Goal: Task Accomplishment & Management: Manage account settings

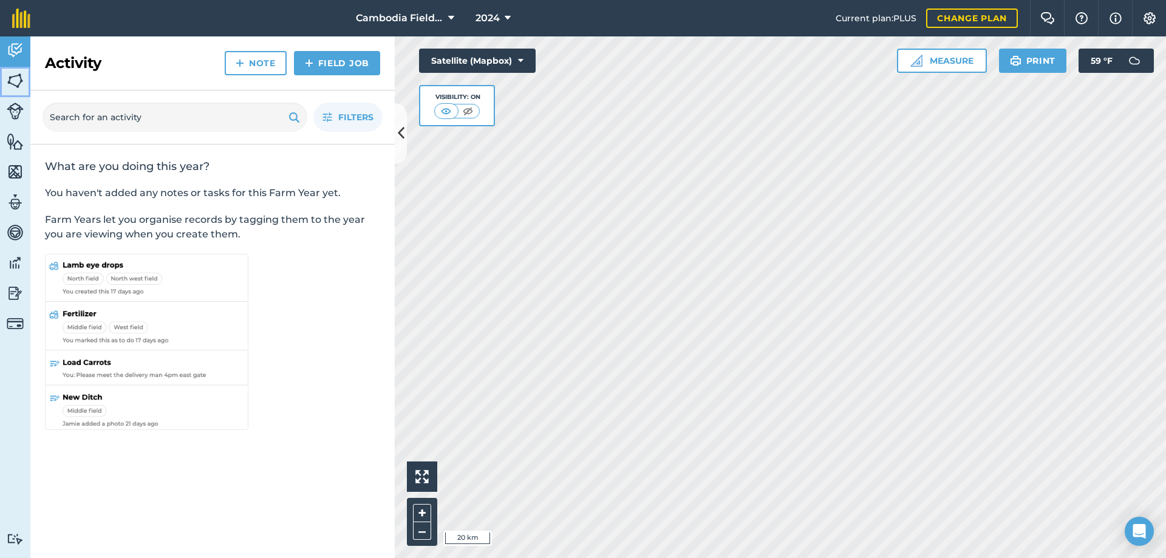
click at [21, 84] on img at bounding box center [15, 81] width 17 height 18
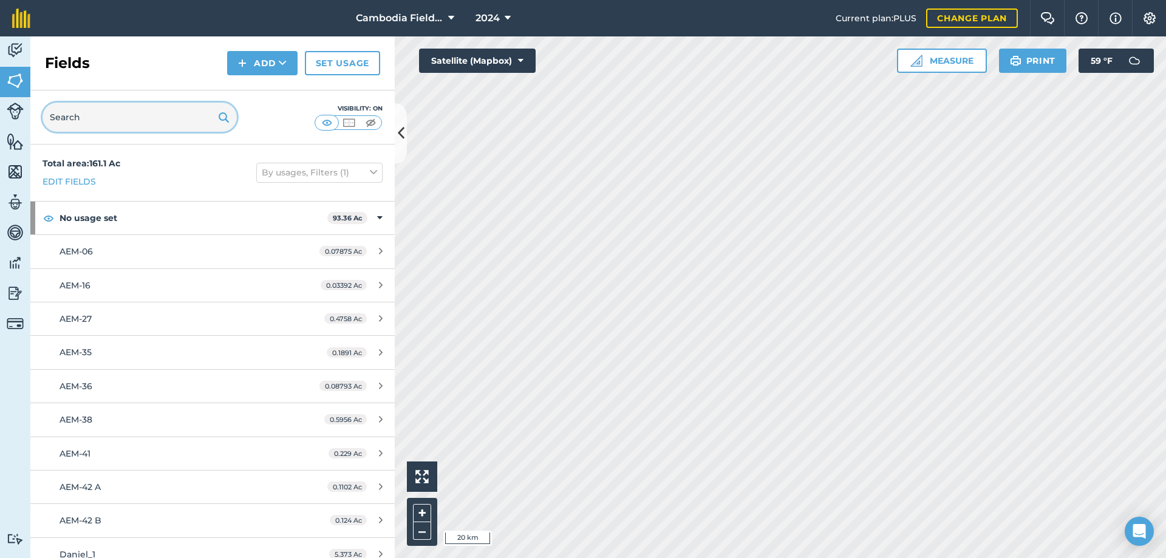
click at [107, 123] on input "text" at bounding box center [140, 117] width 194 height 29
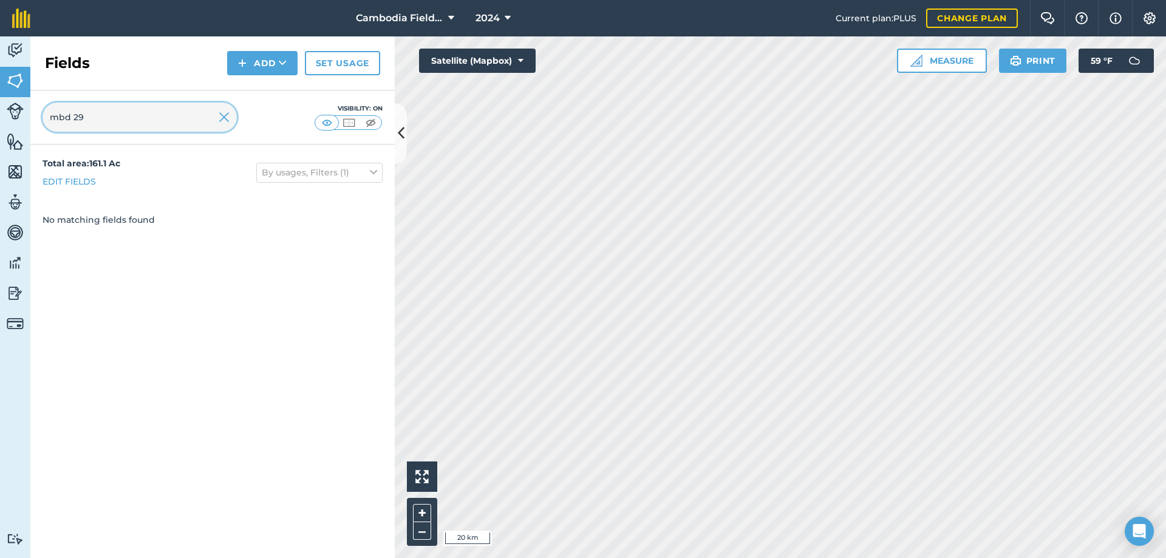
click at [74, 118] on input "mbd 29" at bounding box center [140, 117] width 194 height 29
click at [103, 122] on input "mbd-29" at bounding box center [140, 117] width 194 height 29
type input "mbd-28"
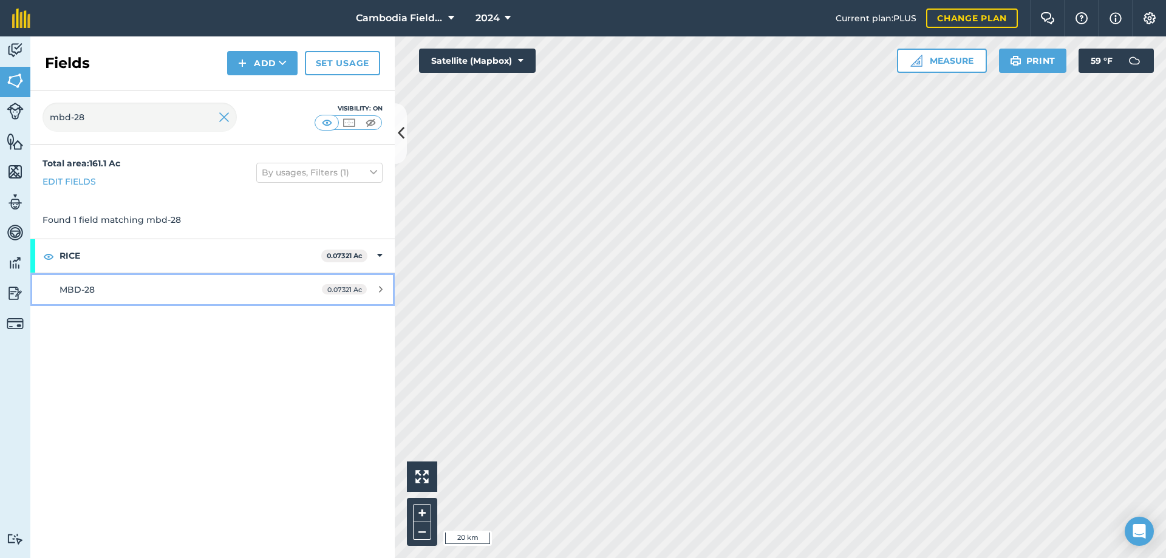
click at [110, 293] on div "MBD-28" at bounding box center [174, 289] width 228 height 13
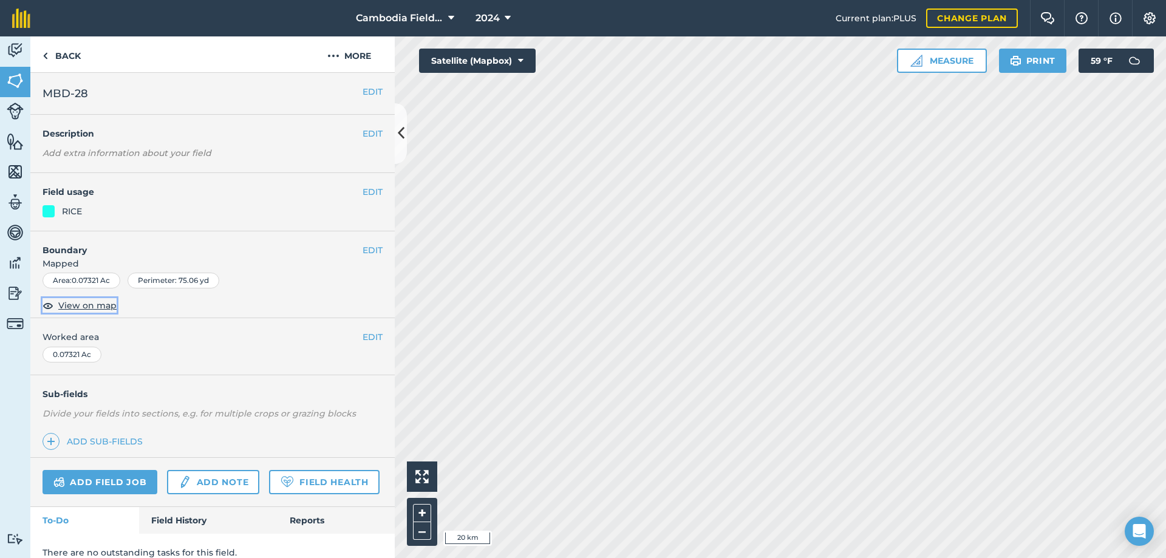
click at [75, 305] on span "View on map" at bounding box center [87, 305] width 58 height 13
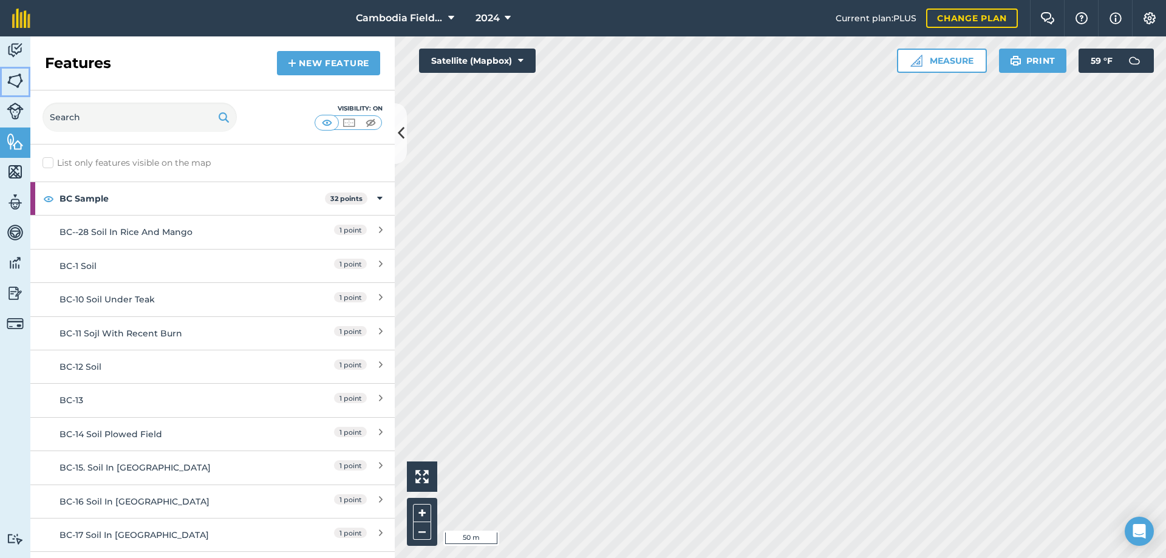
click at [20, 86] on img at bounding box center [15, 81] width 17 height 18
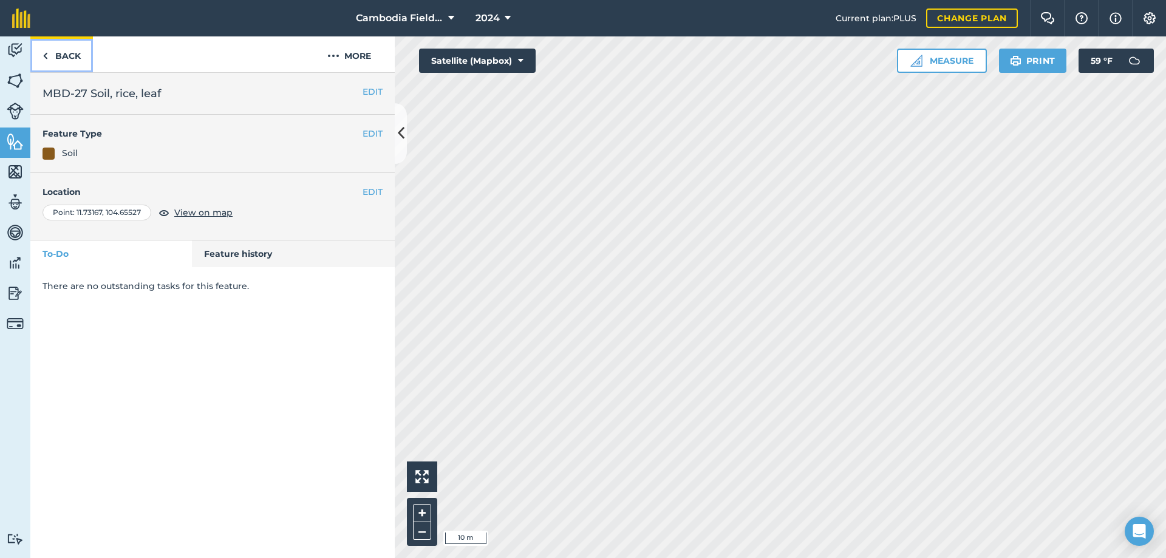
click at [45, 62] on img at bounding box center [45, 56] width 5 height 15
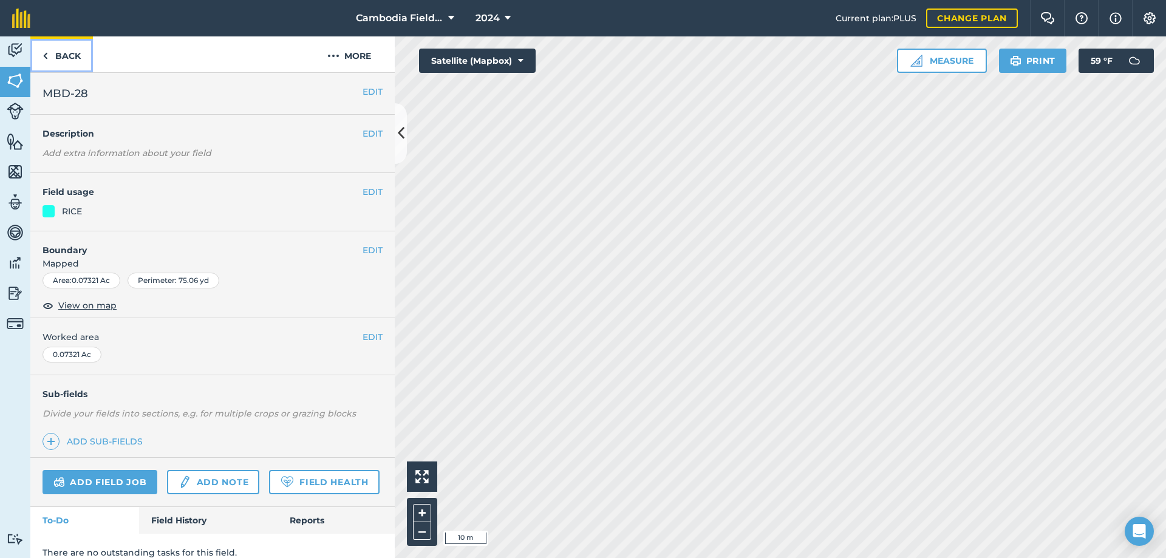
click at [51, 51] on link "Back" at bounding box center [61, 54] width 63 height 36
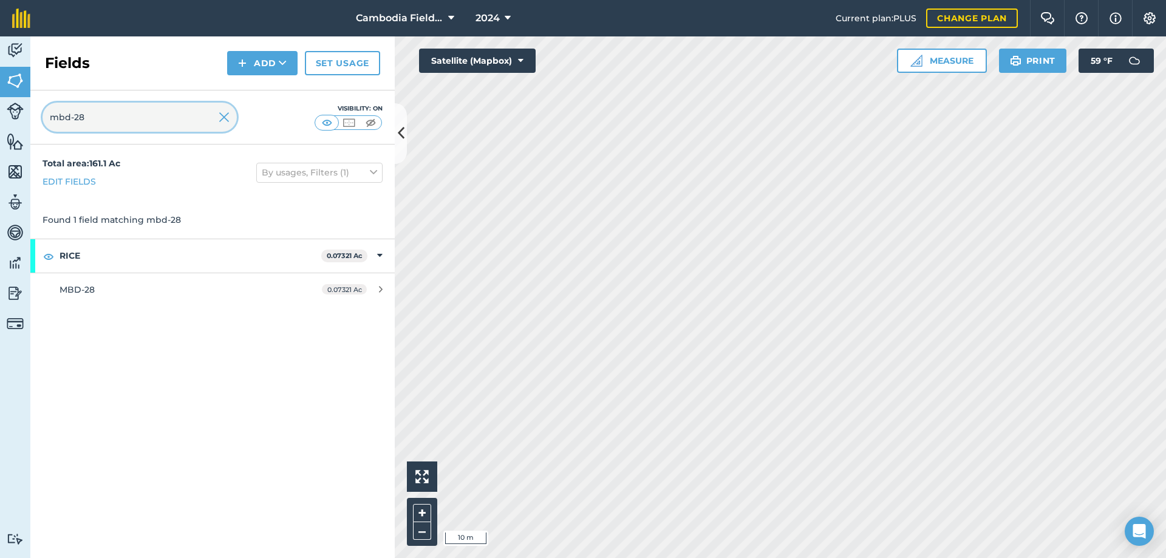
click at [114, 117] on input "mbd-28" at bounding box center [140, 117] width 194 height 29
click at [19, 142] on img at bounding box center [15, 141] width 17 height 18
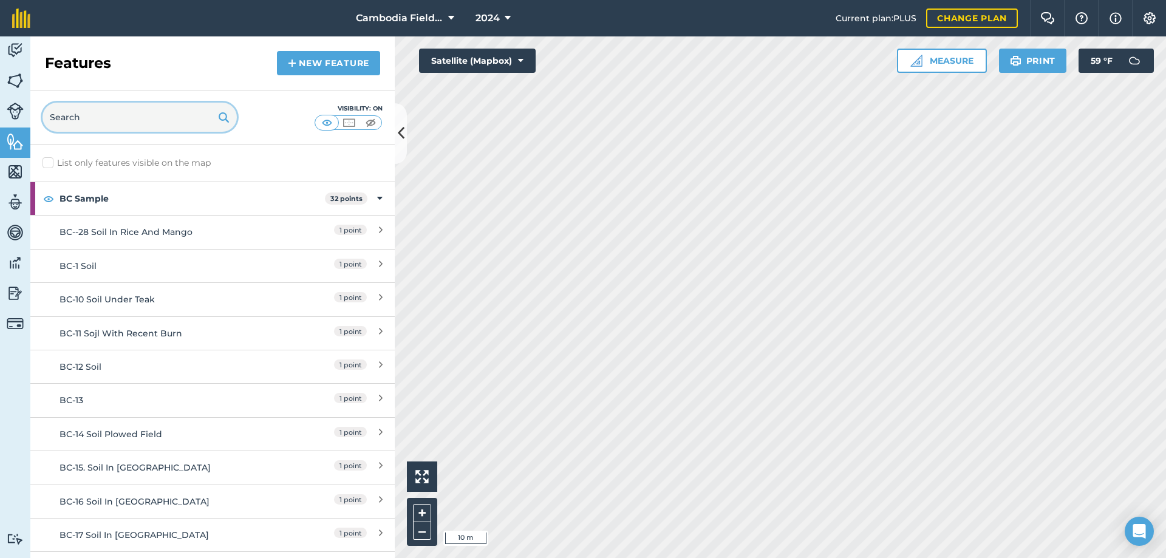
click at [100, 123] on input "text" at bounding box center [140, 117] width 194 height 29
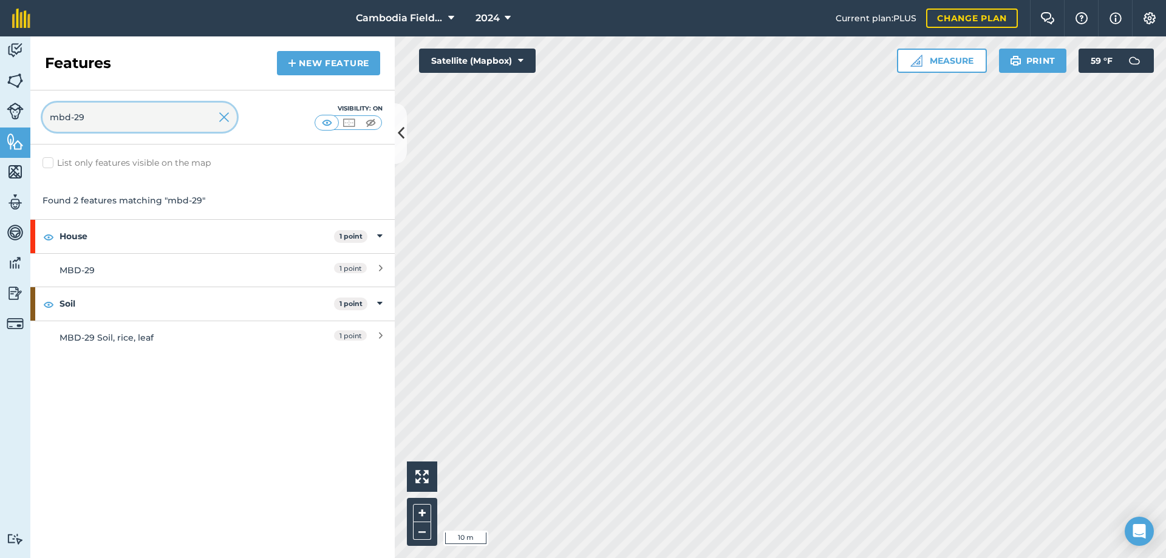
type input "mbd-29"
click at [94, 265] on div "MBD-29" at bounding box center [168, 270] width 216 height 13
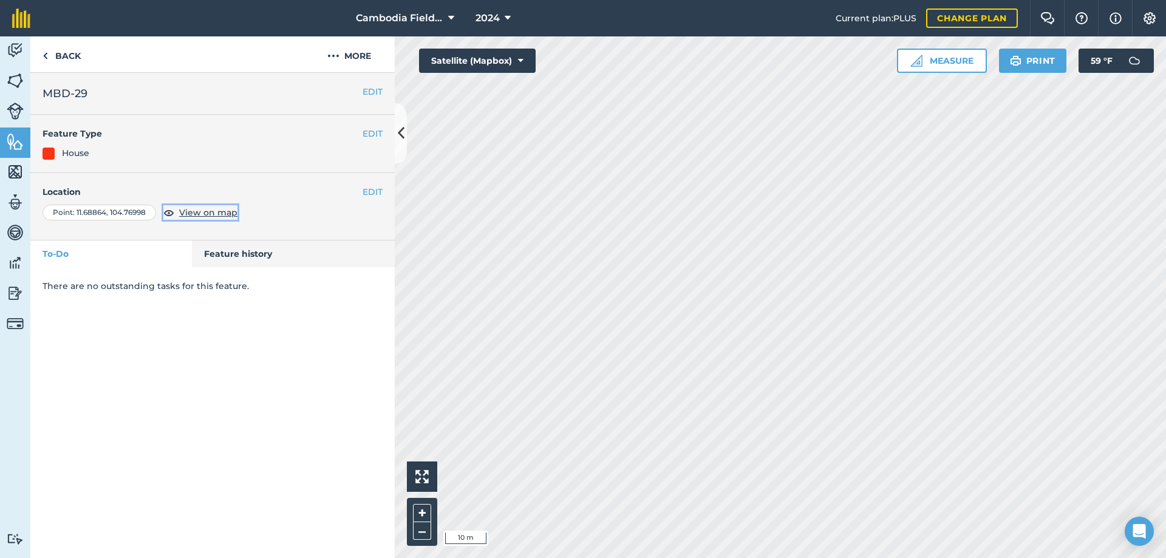
click at [203, 215] on span "View on map" at bounding box center [208, 212] width 58 height 13
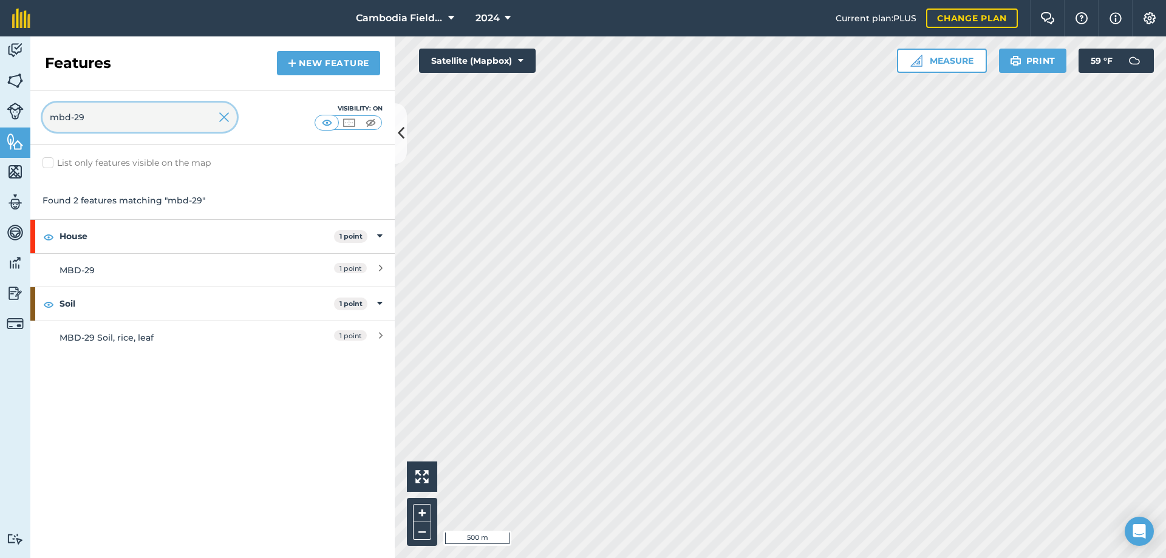
click at [217, 110] on input "mbd-29" at bounding box center [140, 117] width 194 height 29
click at [219, 111] on img at bounding box center [224, 117] width 11 height 15
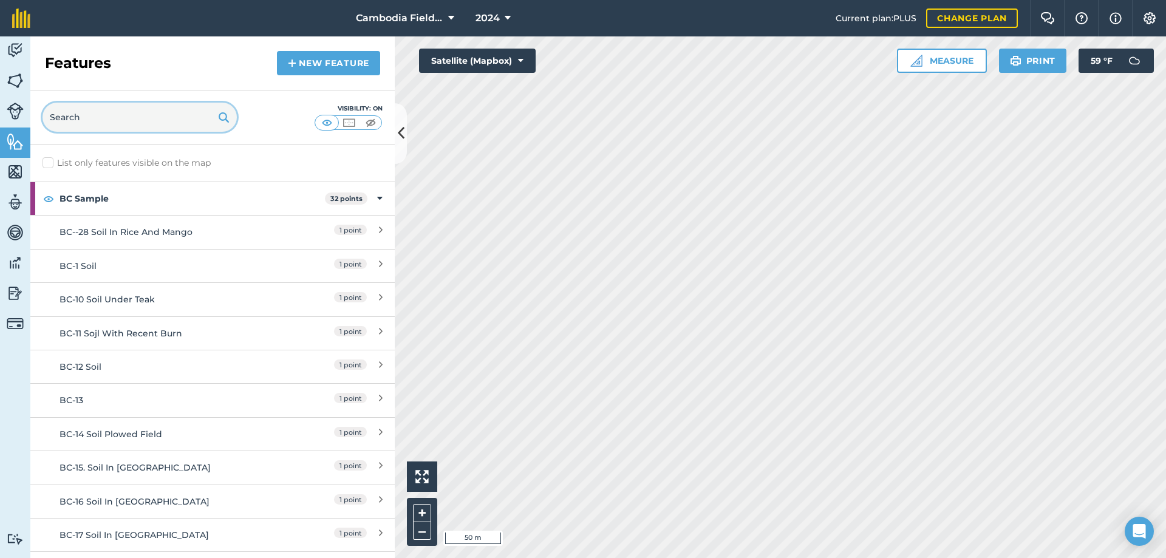
click at [124, 111] on input "text" at bounding box center [140, 117] width 194 height 29
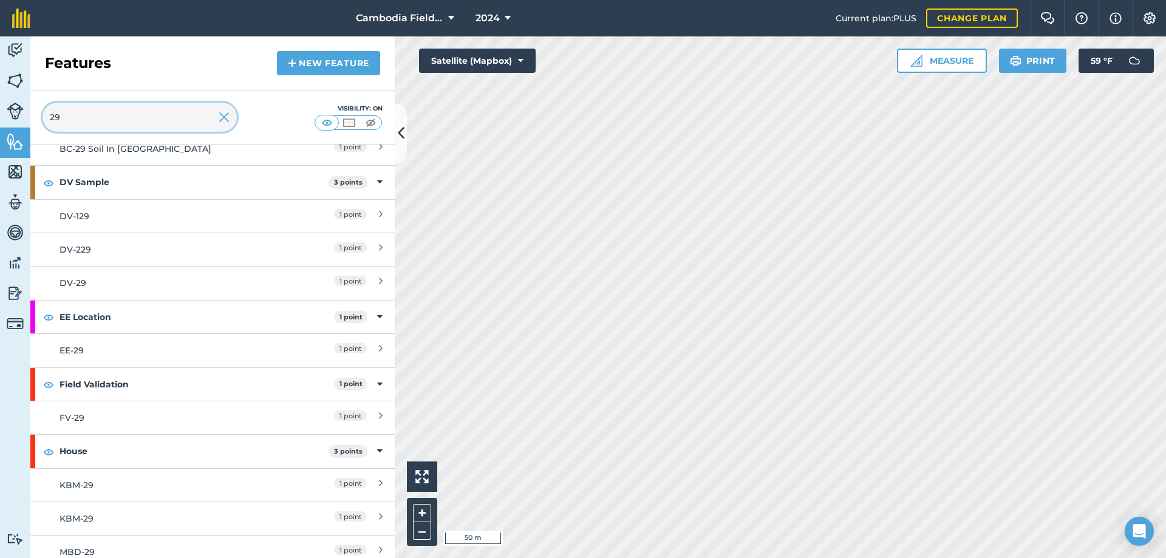
scroll to position [243, 0]
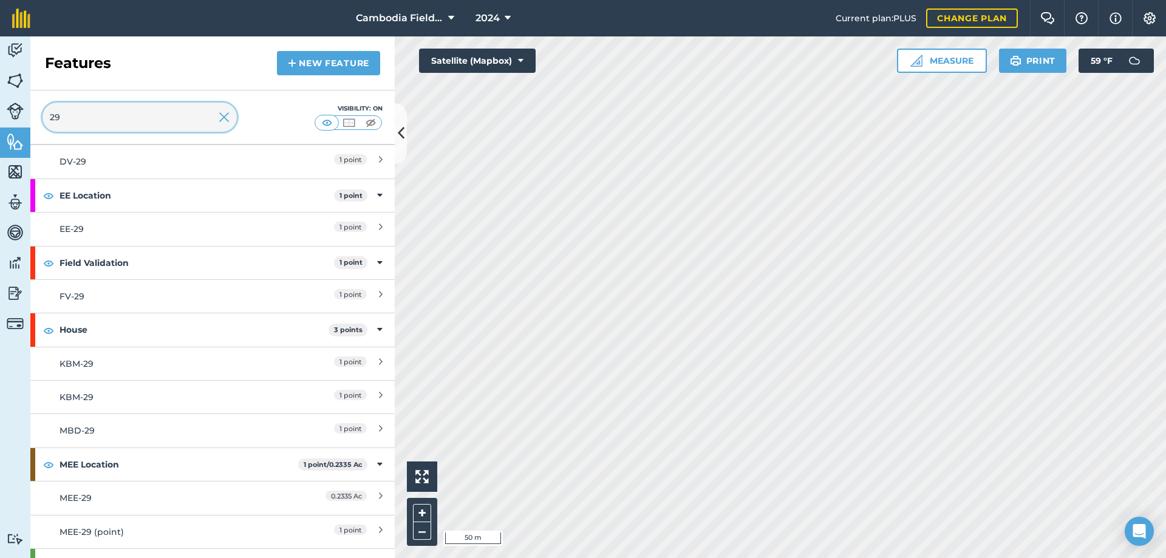
type input "29"
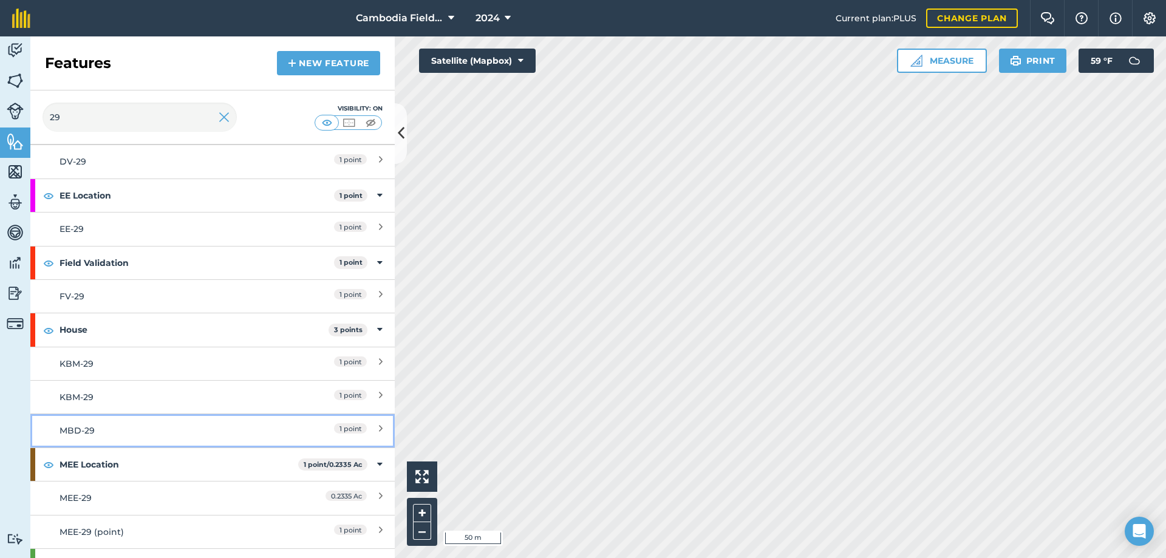
click at [124, 434] on div "MBD-29" at bounding box center [168, 430] width 216 height 13
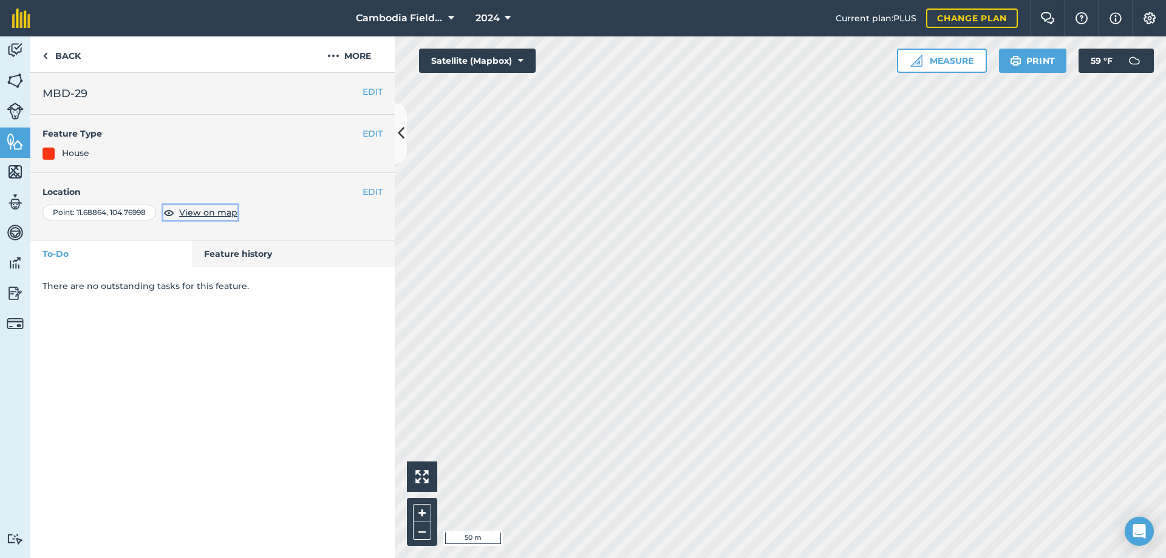
click at [208, 213] on span "View on map" at bounding box center [208, 212] width 58 height 13
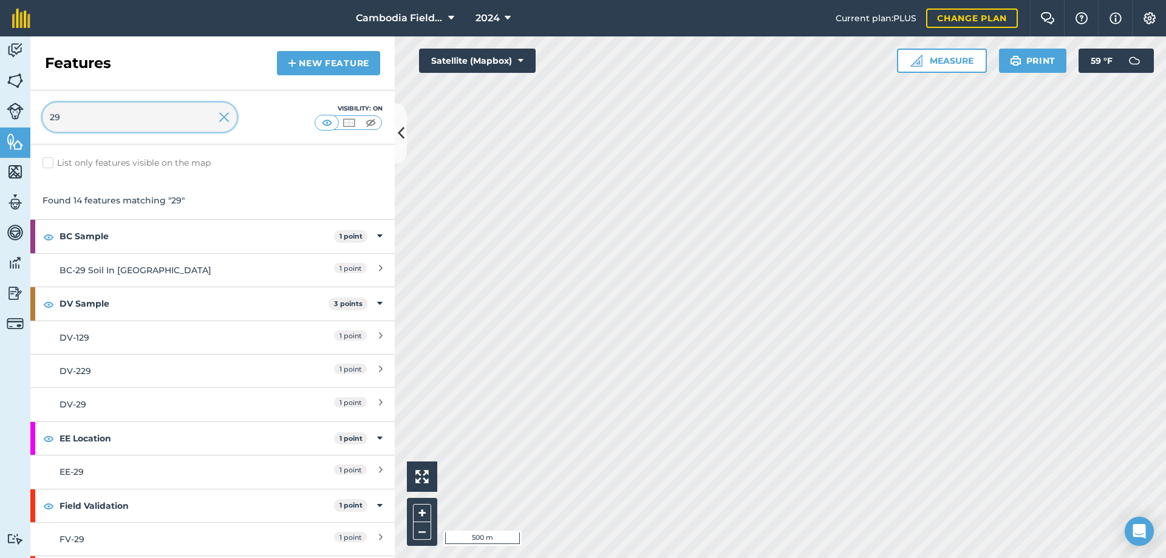
drag, startPoint x: 155, startPoint y: 124, endPoint x: -78, endPoint y: 120, distance: 233.2
click at [0, 120] on html "Cambodia Field Sites (NSF SiTS) 2024 Current plan : PLUS Change plan Farm Chat …" at bounding box center [583, 279] width 1166 height 558
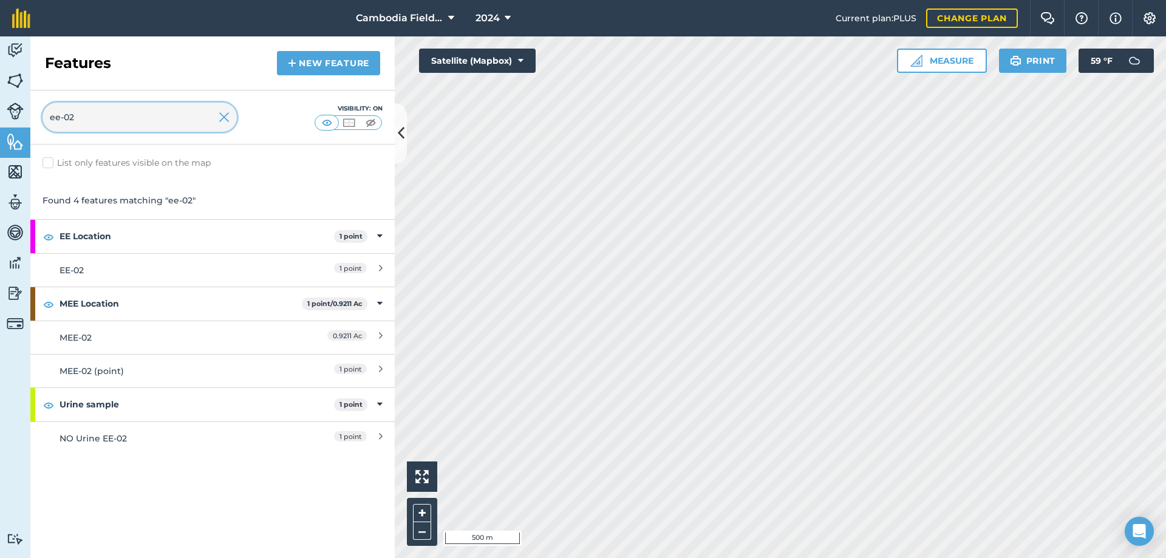
type input "ee-02"
click at [13, 78] on img at bounding box center [15, 81] width 17 height 18
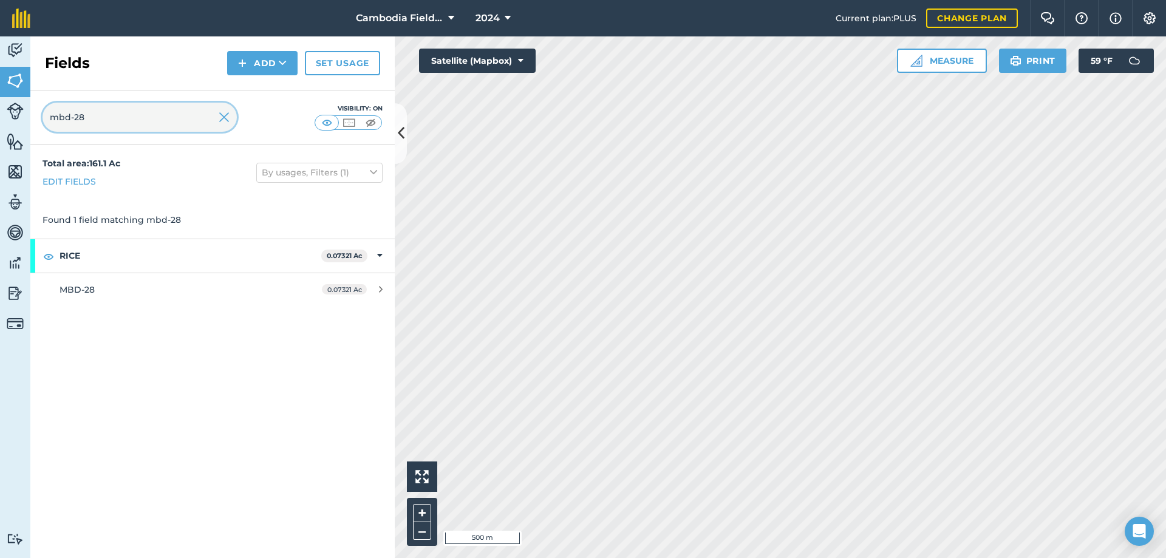
drag, startPoint x: 96, startPoint y: 118, endPoint x: -111, endPoint y: 97, distance: 208.1
click at [0, 97] on html "Cambodia Field Sites (NSF SiTS) 2024 Current plan : PLUS Change plan Farm Chat …" at bounding box center [583, 279] width 1166 height 558
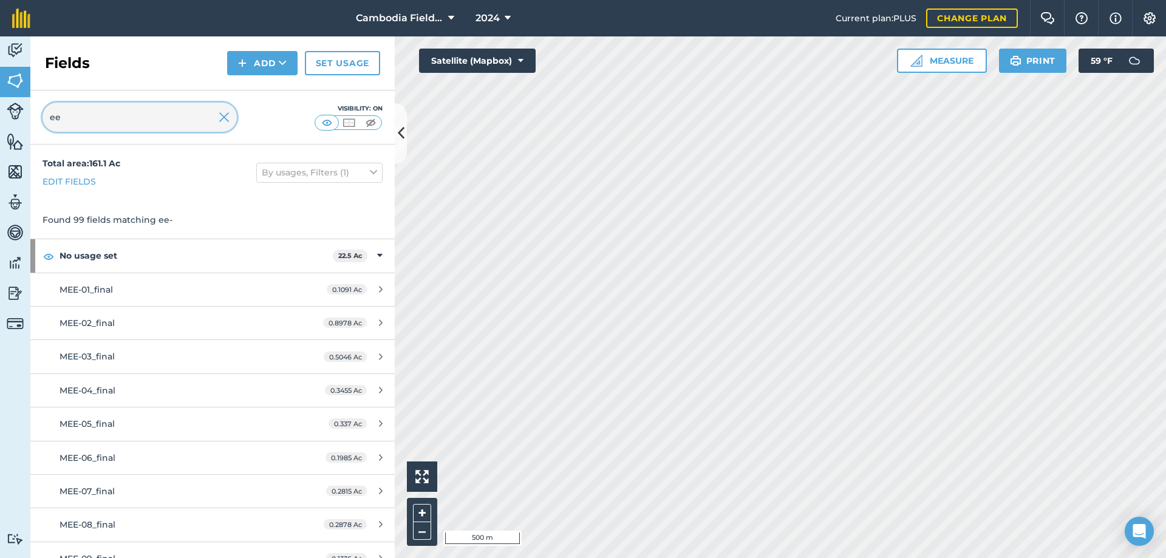
type input "e"
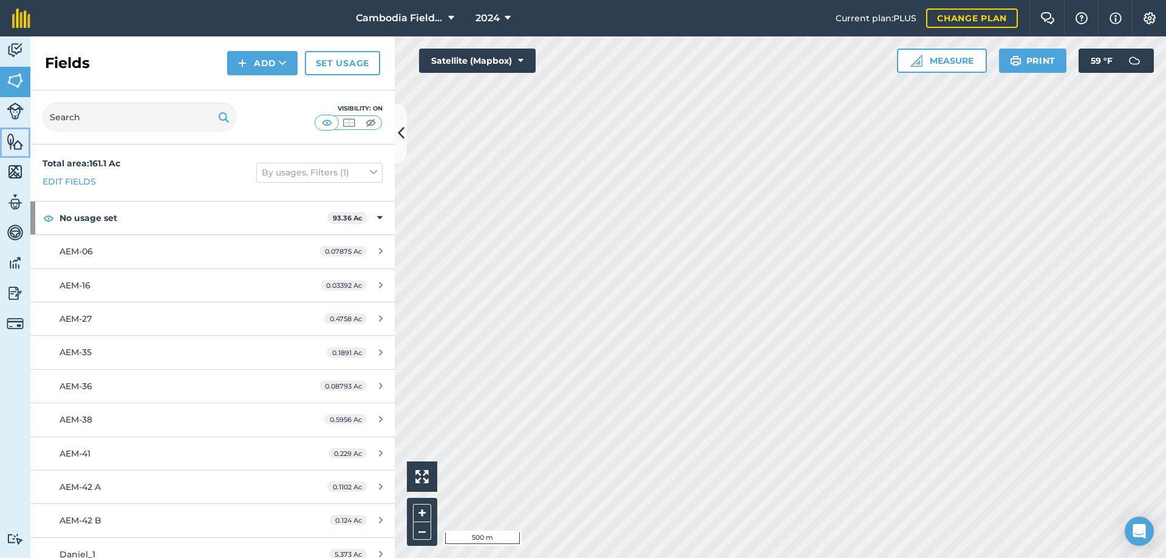
click at [21, 138] on img at bounding box center [15, 141] width 17 height 18
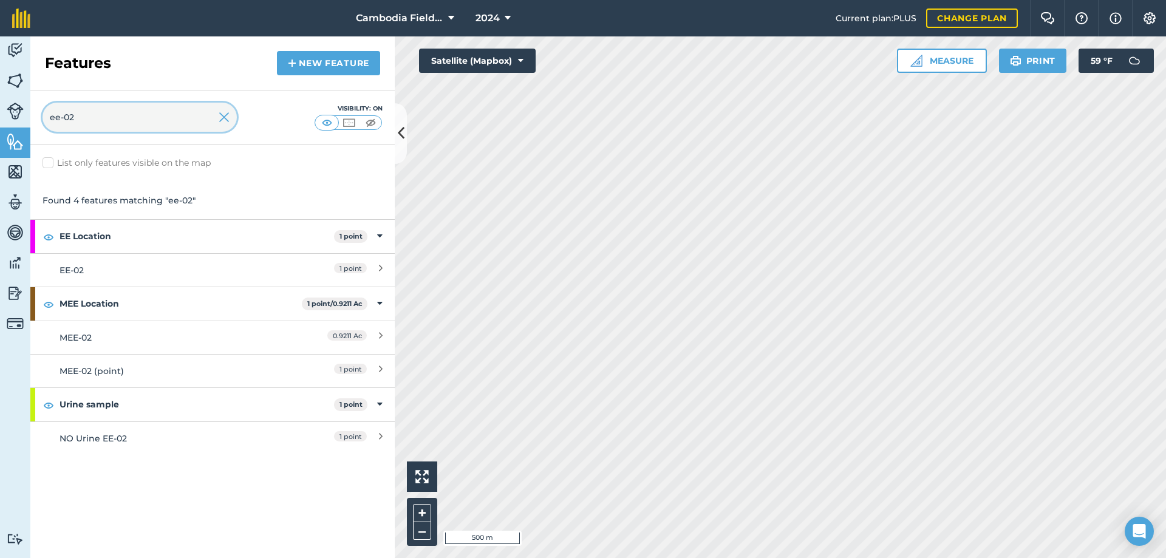
click at [93, 120] on input "ee-02" at bounding box center [140, 117] width 194 height 29
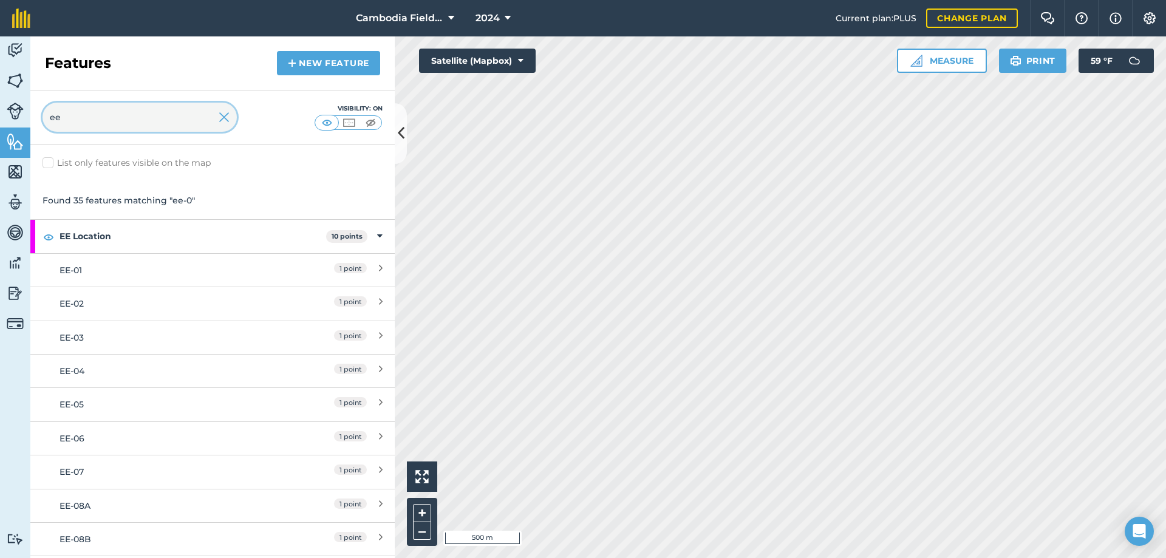
type input "e"
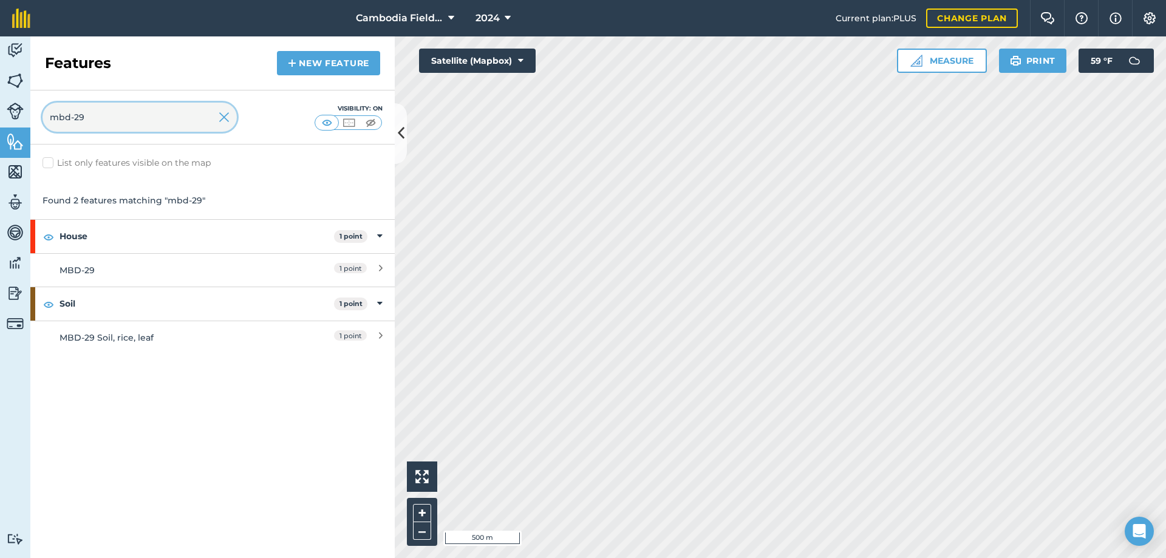
type input "mbd-29"
click at [117, 272] on div "MBD-29" at bounding box center [168, 270] width 216 height 13
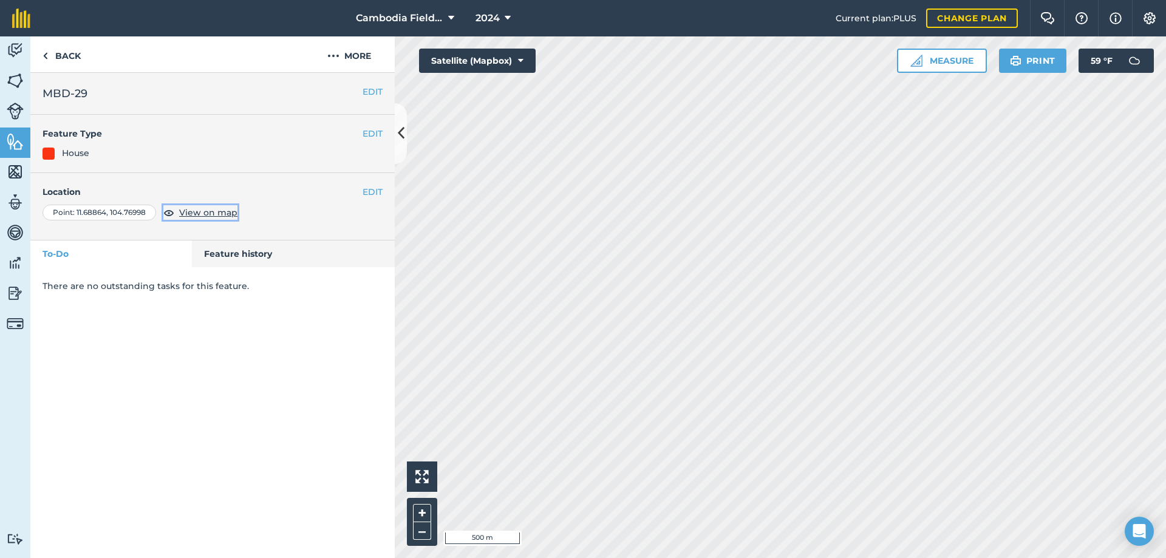
click at [208, 213] on span "View on map" at bounding box center [208, 212] width 58 height 13
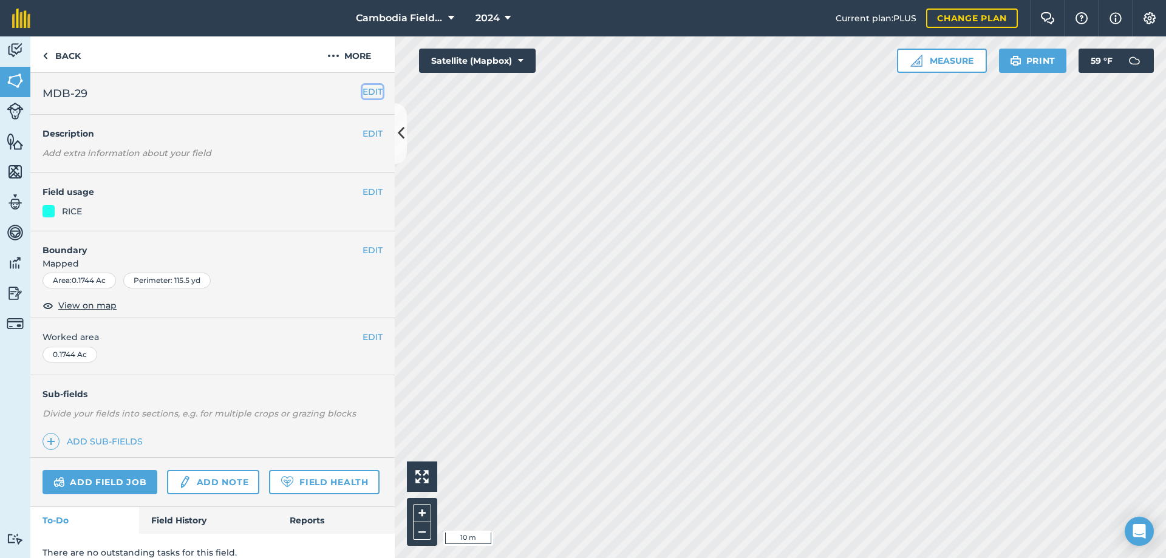
click at [367, 91] on button "EDIT" at bounding box center [372, 91] width 20 height 13
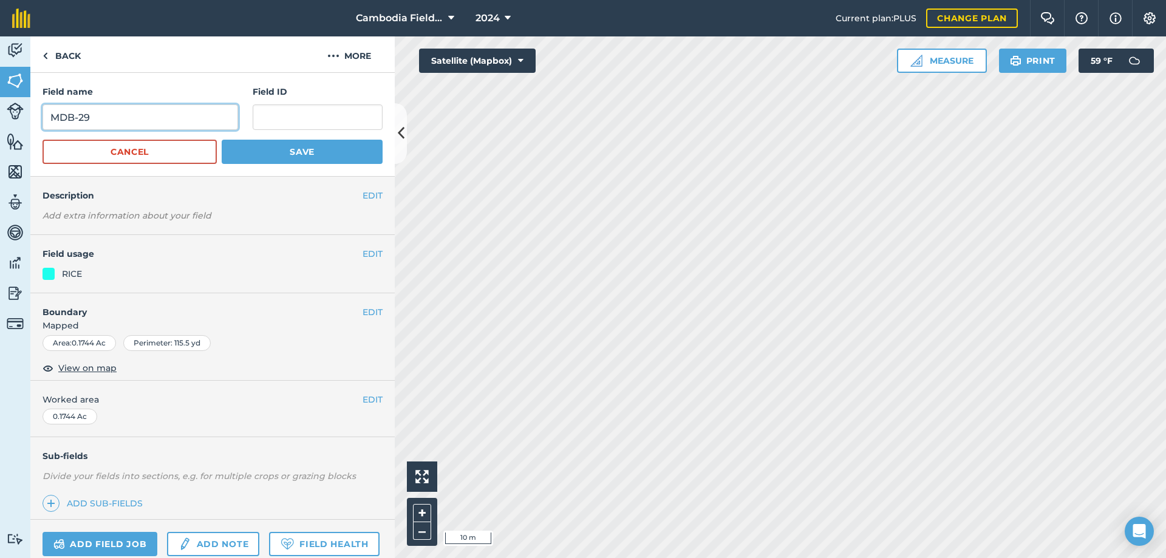
click at [73, 120] on input "MDB-29" at bounding box center [141, 117] width 196 height 26
type input "MBD-29"
click at [309, 149] on button "Save" at bounding box center [302, 152] width 161 height 24
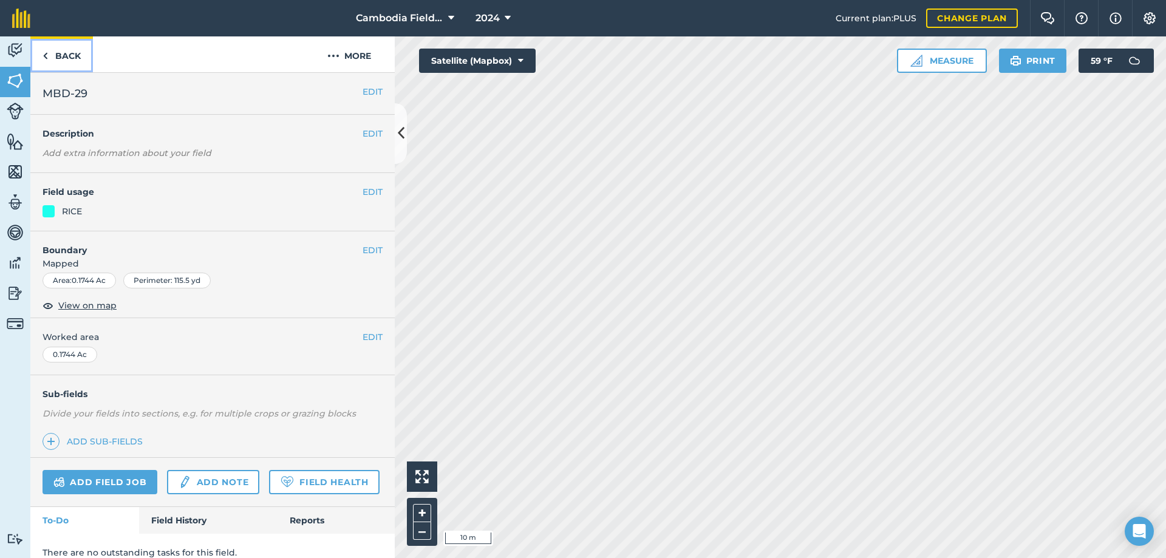
click at [54, 47] on link "Back" at bounding box center [61, 54] width 63 height 36
